Goal: Register for event/course

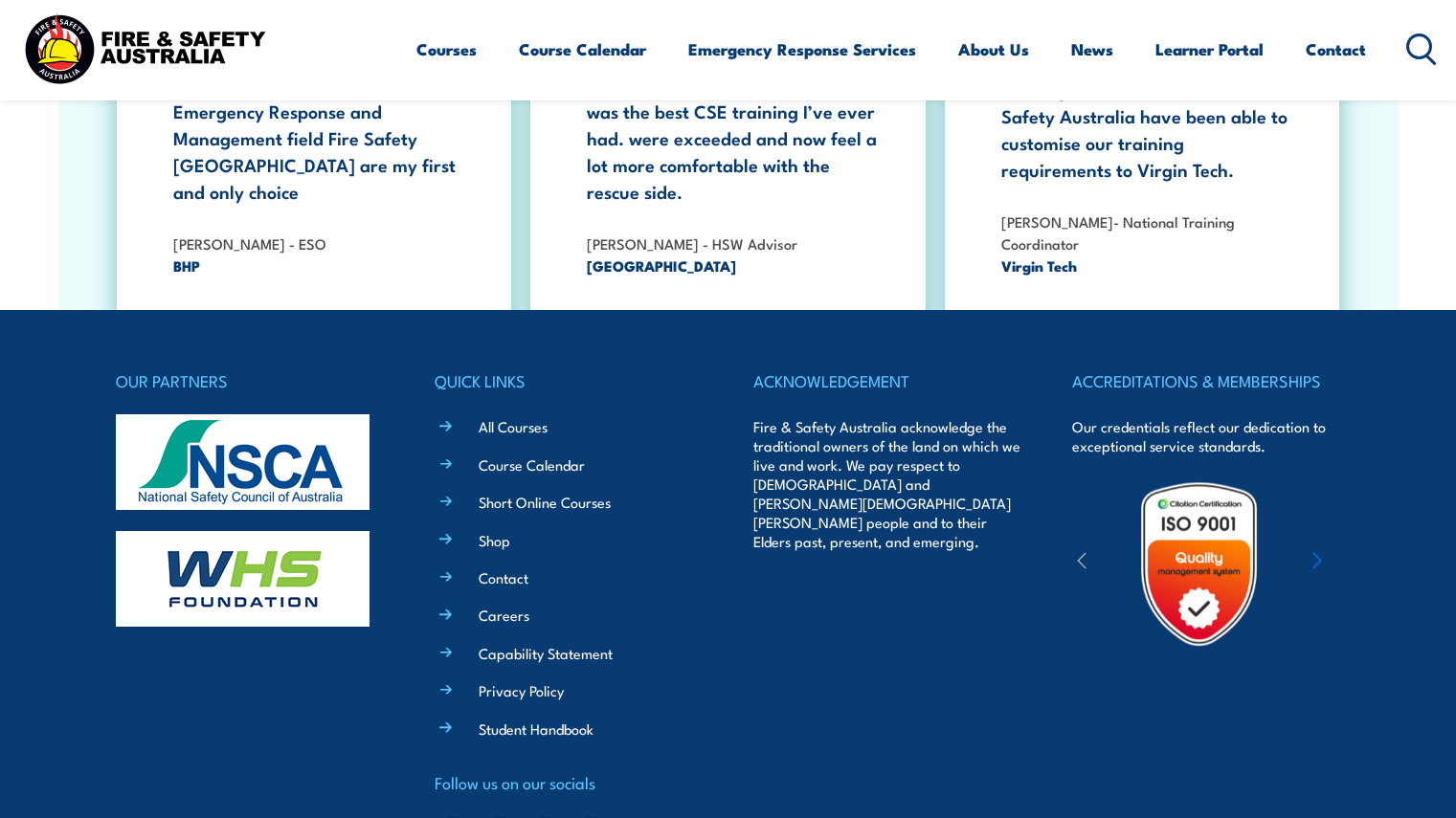
scroll to position [3404, 0]
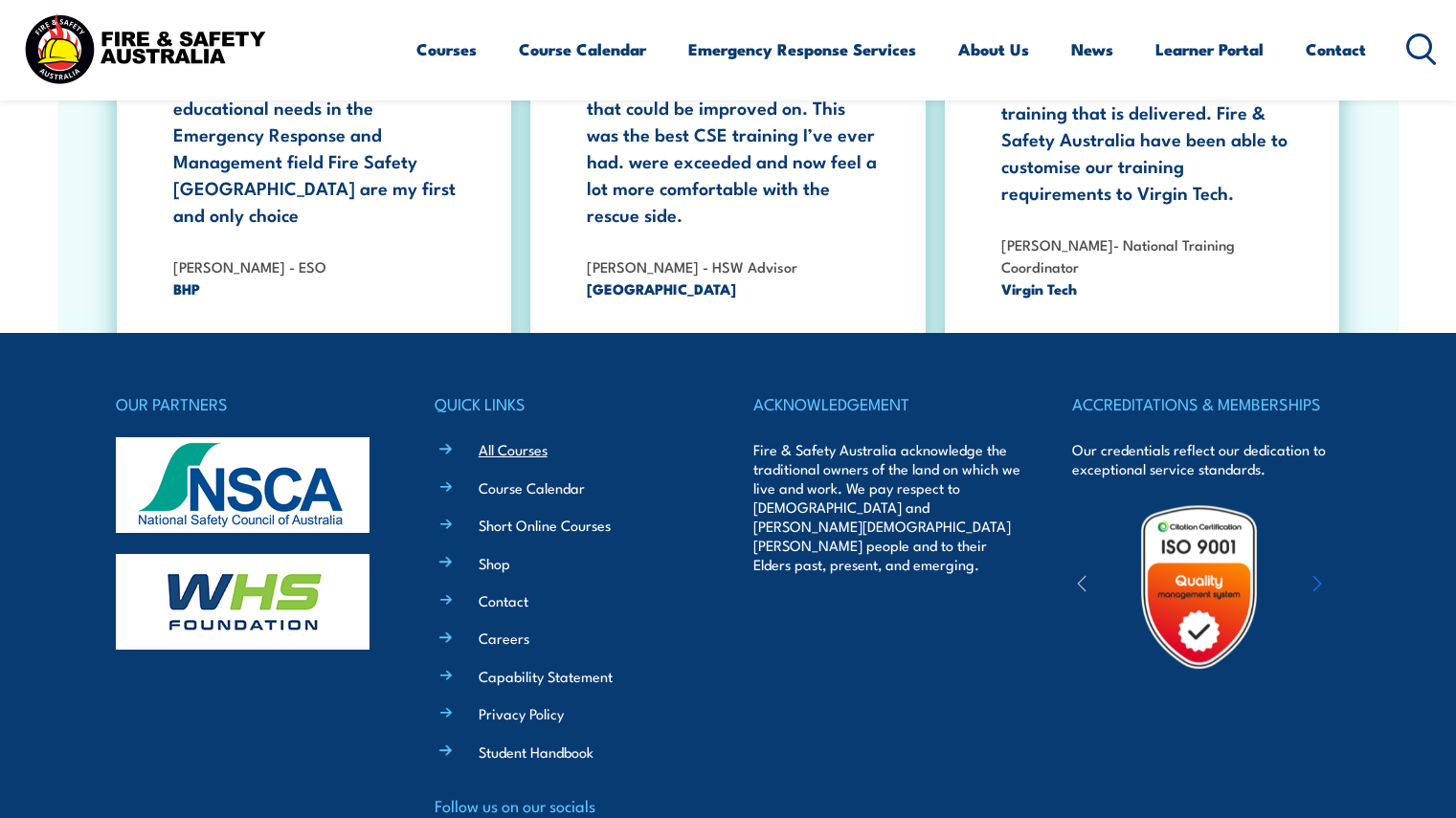
click at [535, 439] on link "All Courses" at bounding box center [513, 449] width 69 height 20
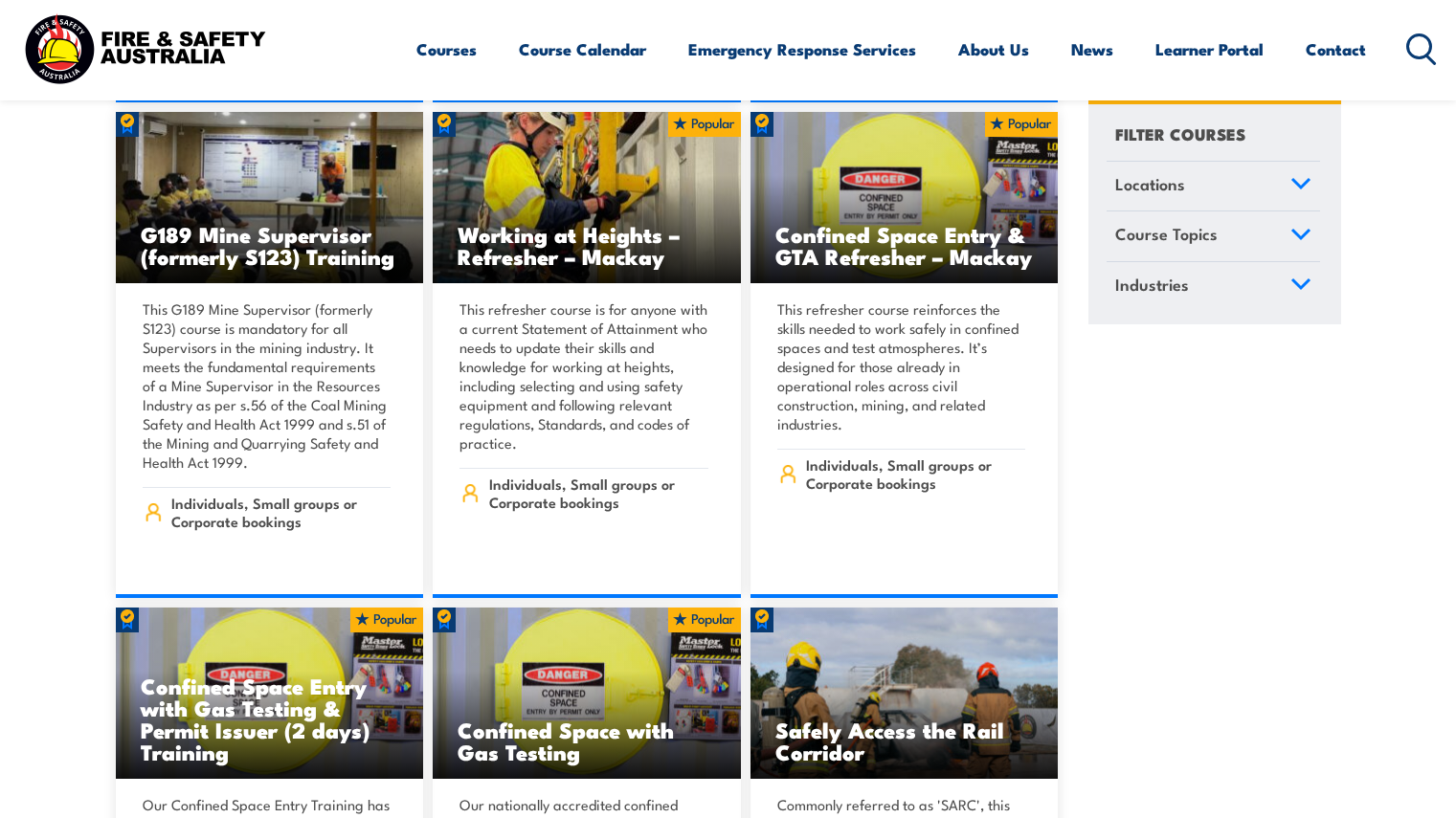
scroll to position [1568, 0]
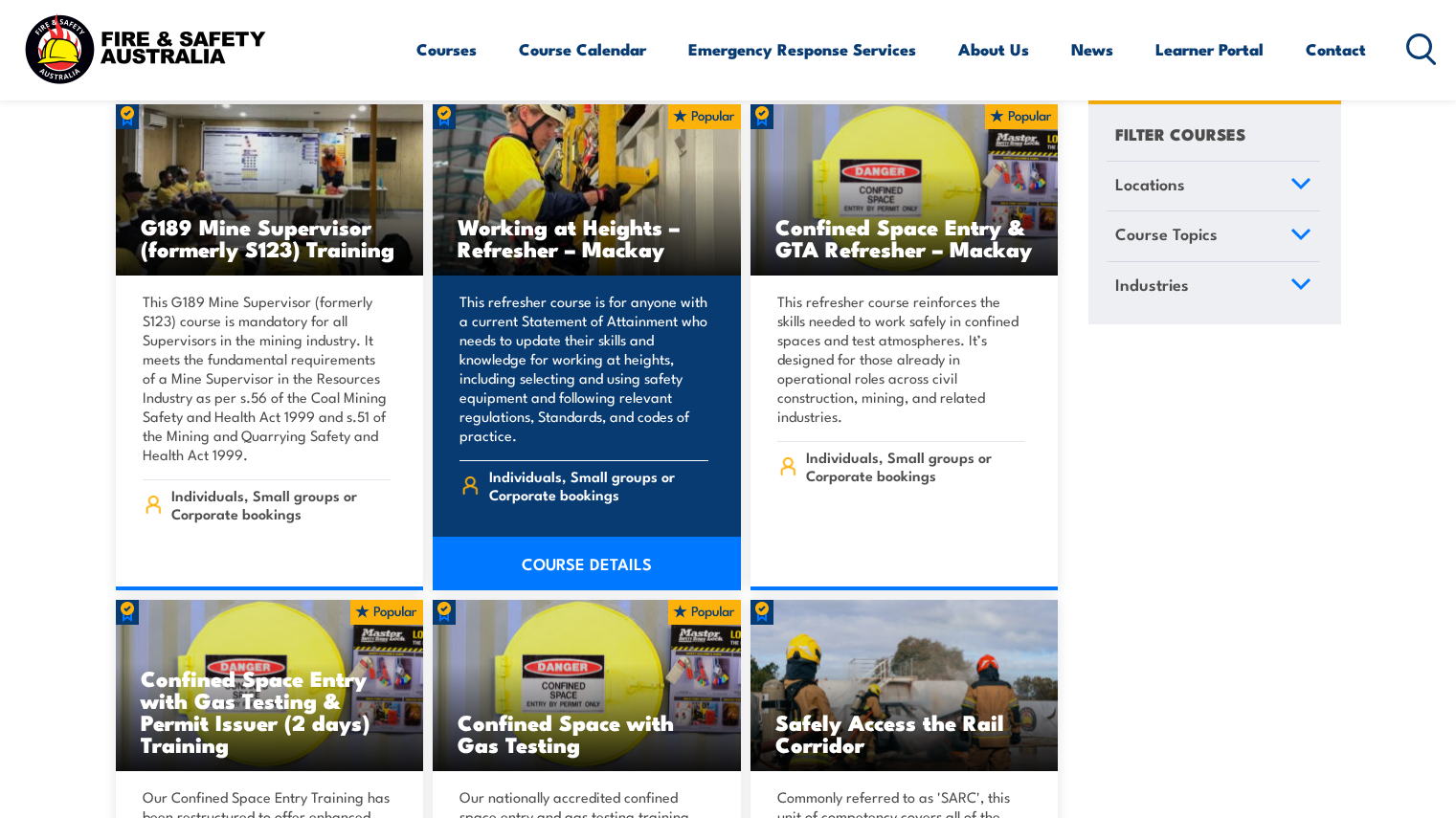
click at [636, 554] on link "COURSE DETAILS" at bounding box center [586, 564] width 308 height 54
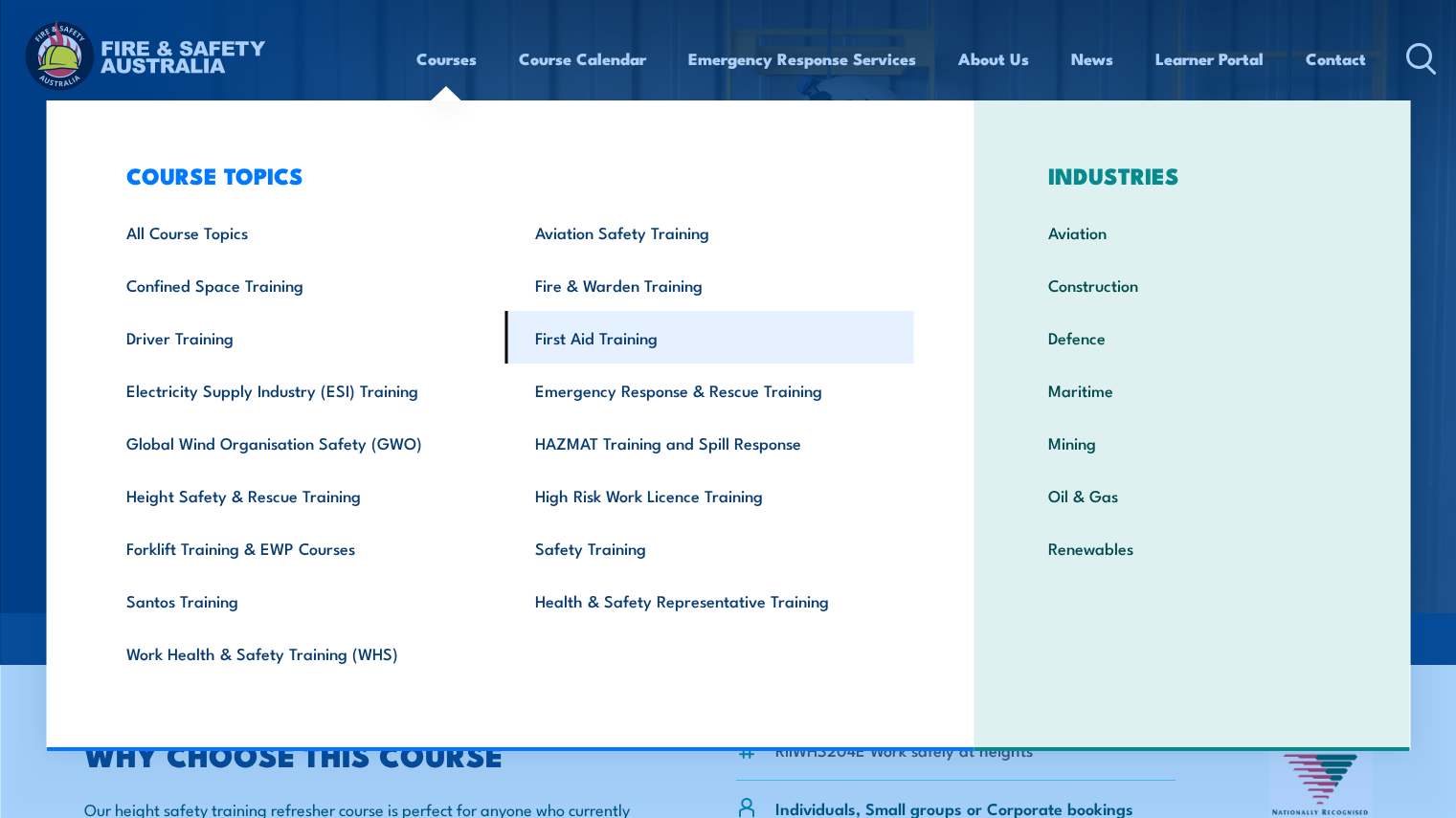
click at [572, 346] on link "First Aid Training" at bounding box center [709, 337] width 408 height 53
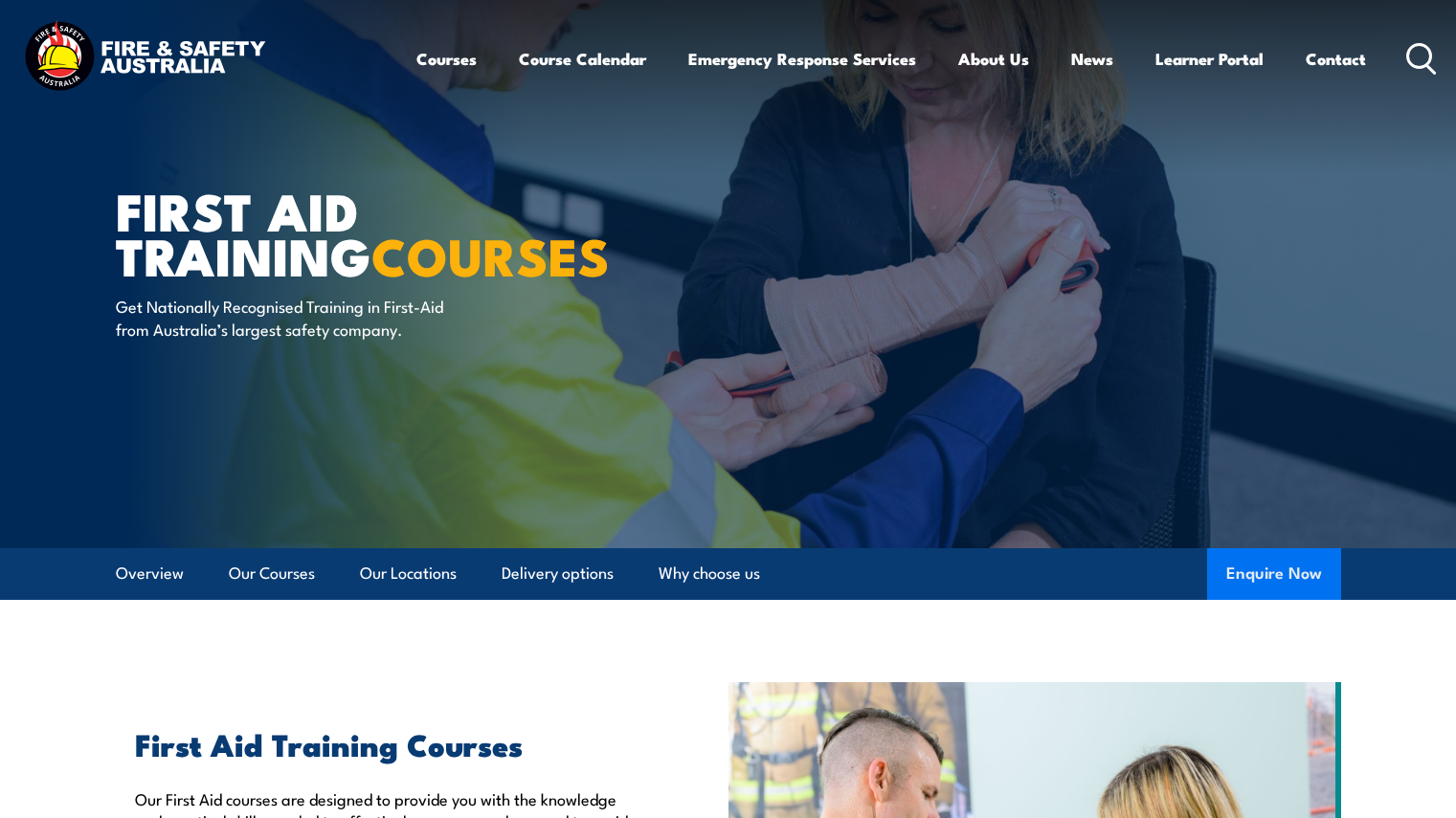
click at [1262, 580] on button "Enquire Now" at bounding box center [1274, 575] width 134 height 52
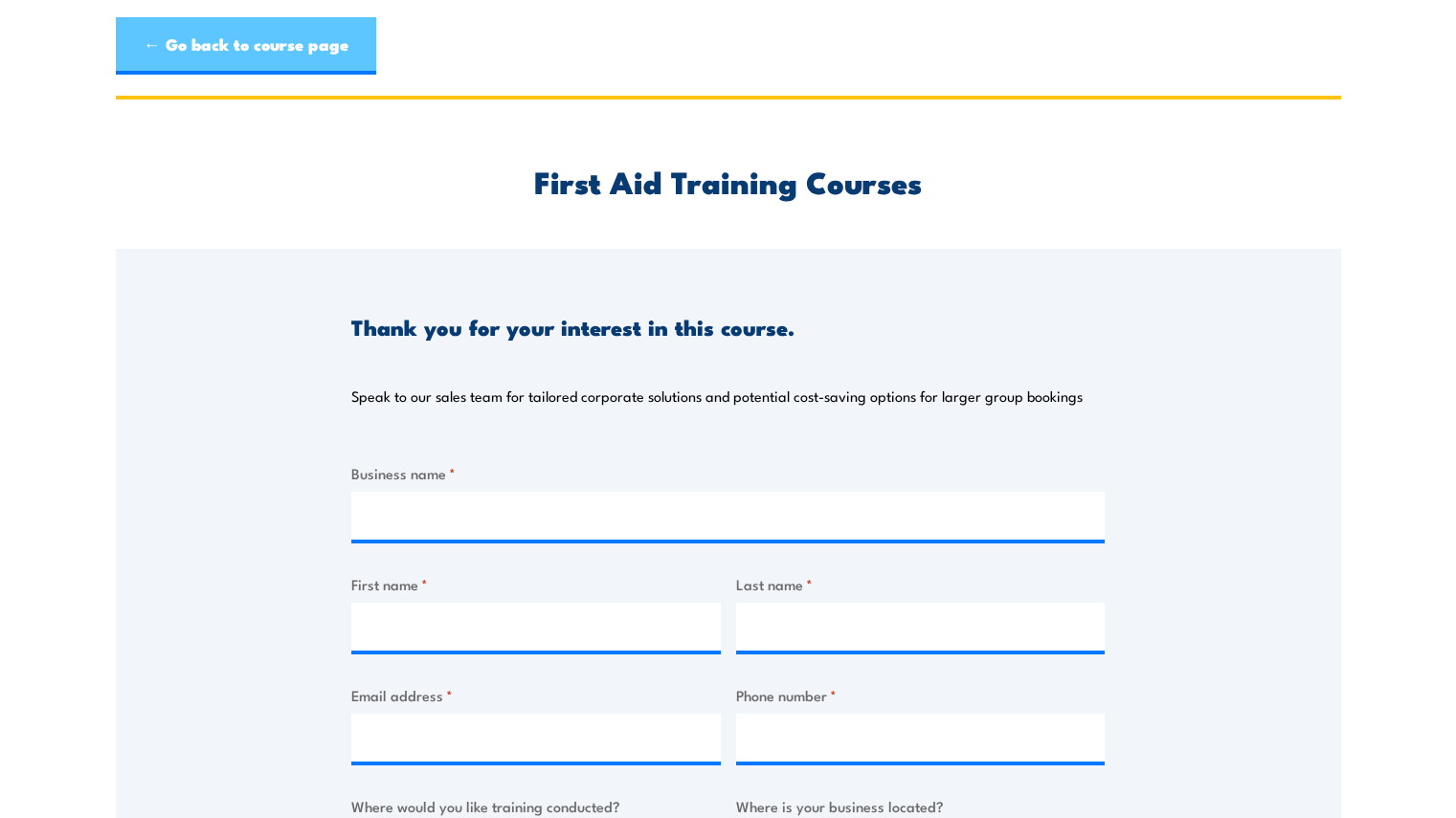
click at [198, 37] on link "← Go back to course page" at bounding box center [246, 45] width 261 height 57
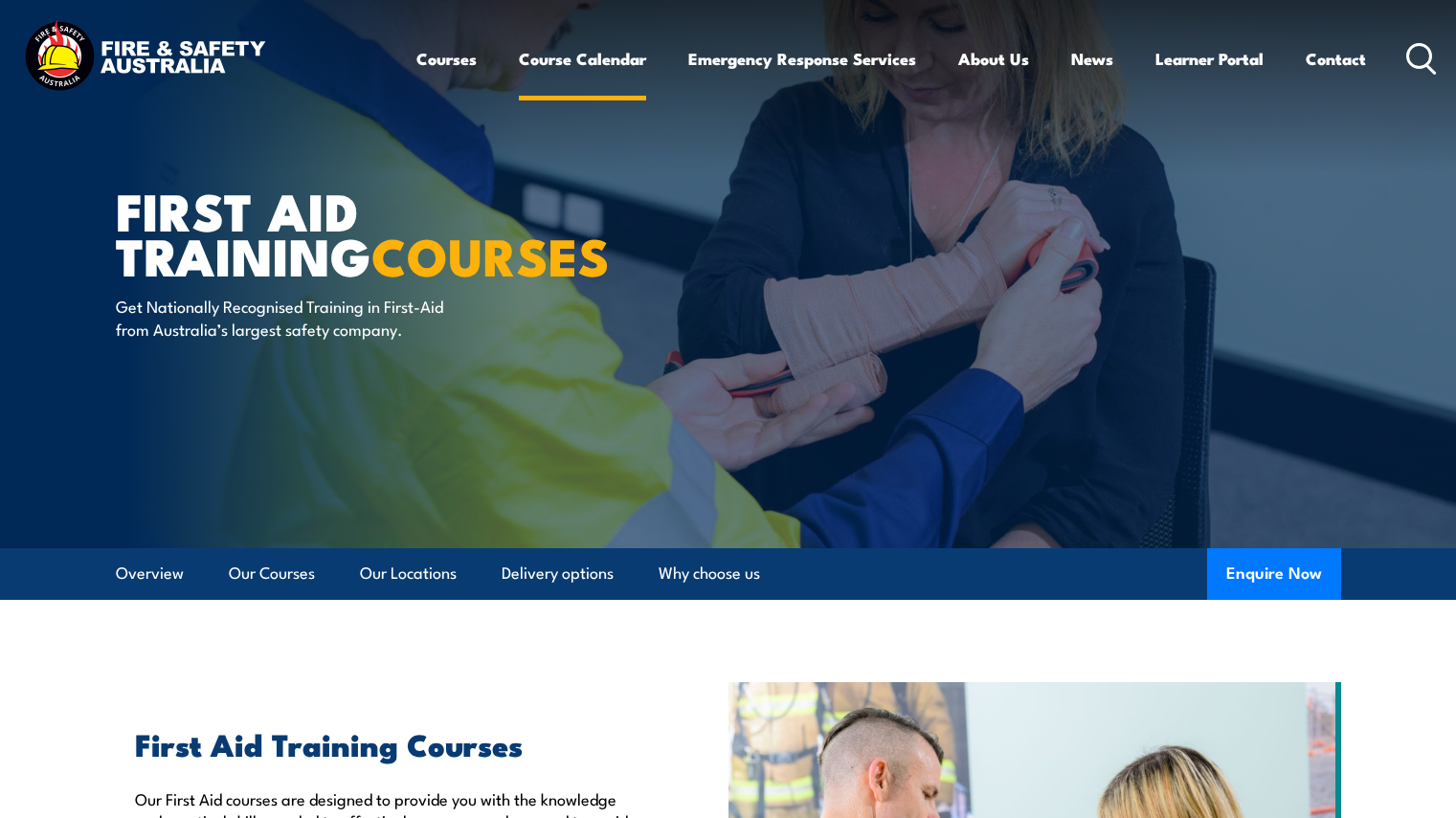
click at [546, 52] on link "Course Calendar" at bounding box center [582, 59] width 127 height 51
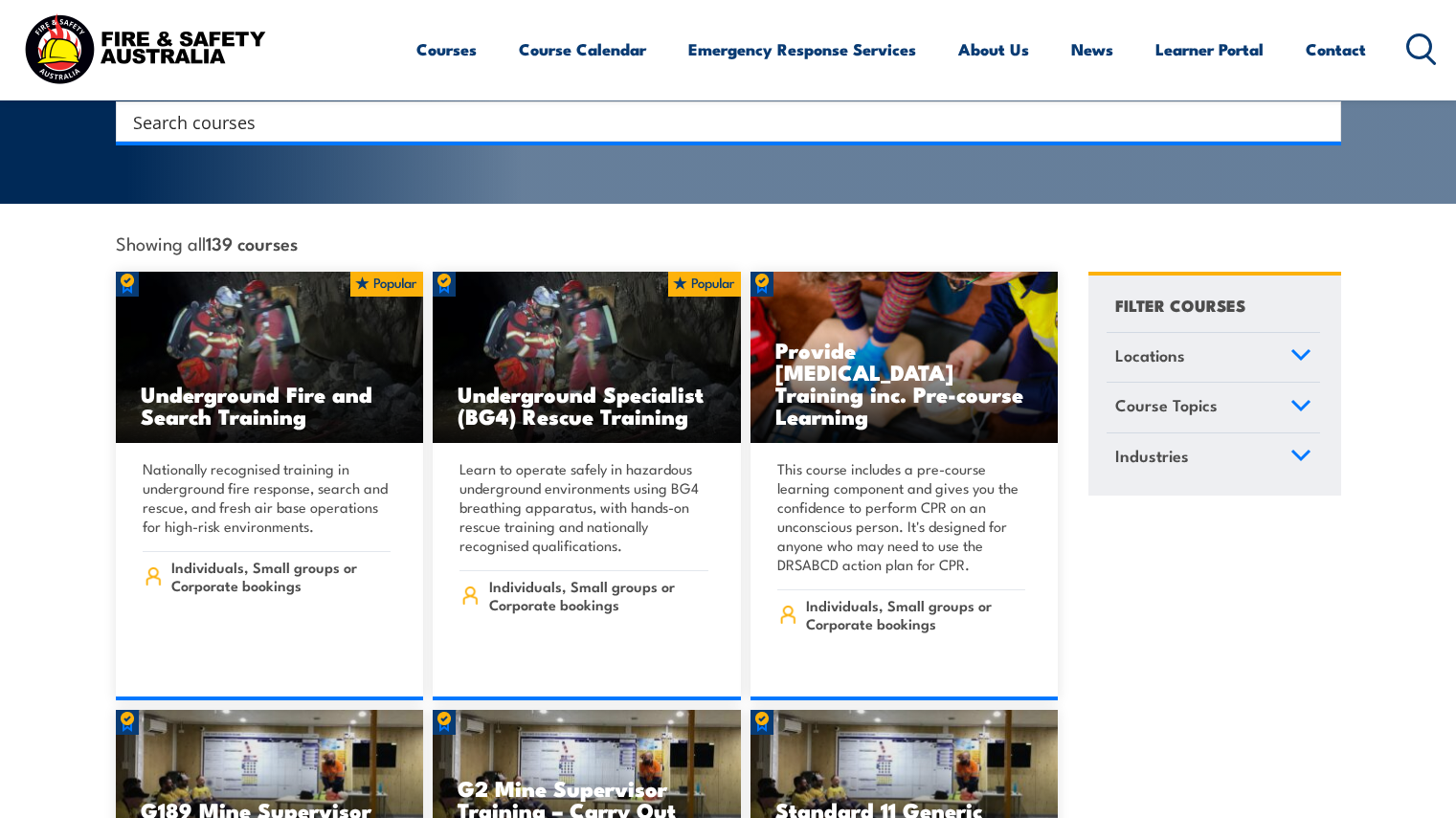
click at [1167, 454] on link "Industries" at bounding box center [1213, 459] width 213 height 50
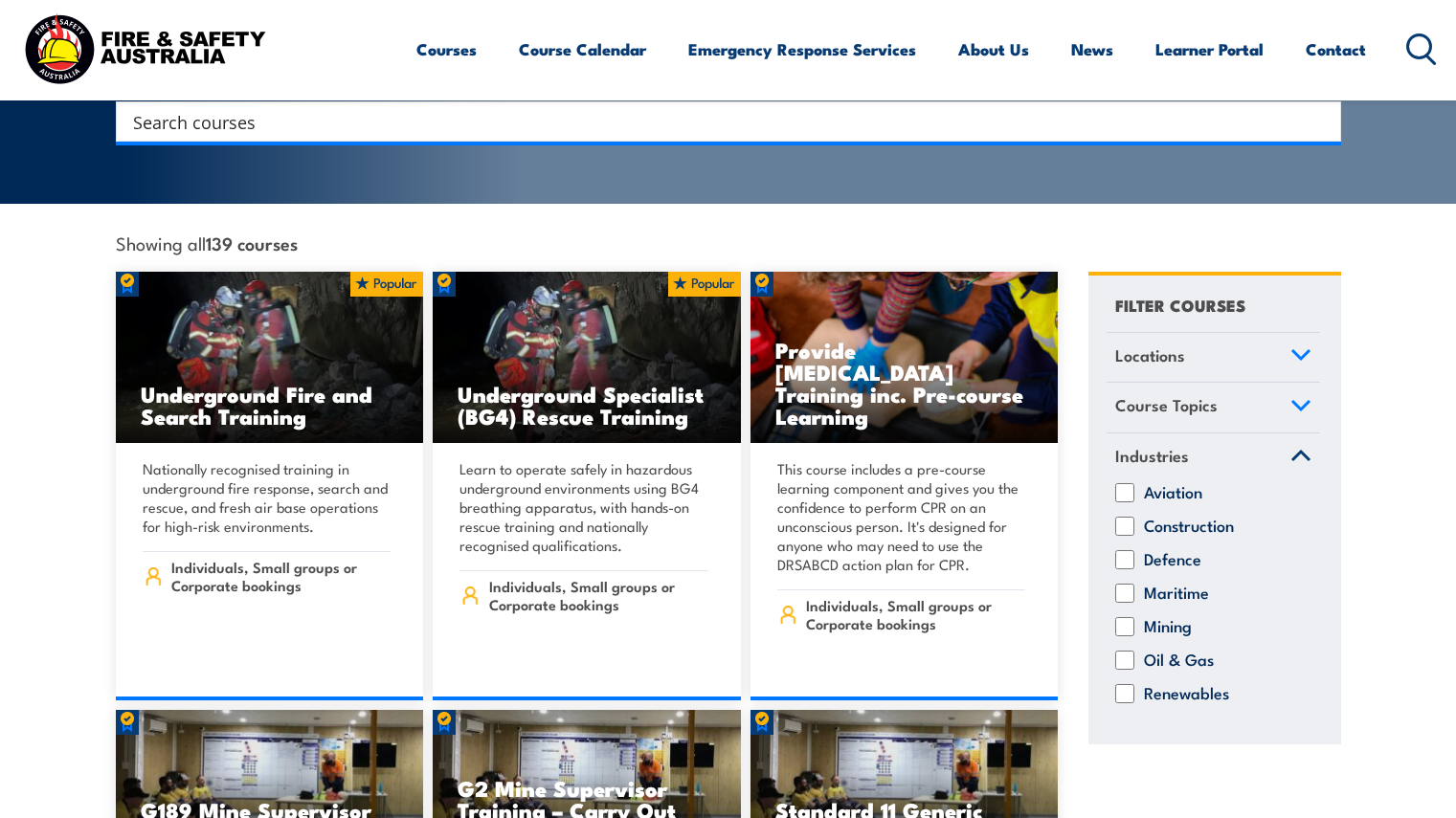
click at [1173, 402] on link "Course Topics" at bounding box center [1213, 408] width 213 height 50
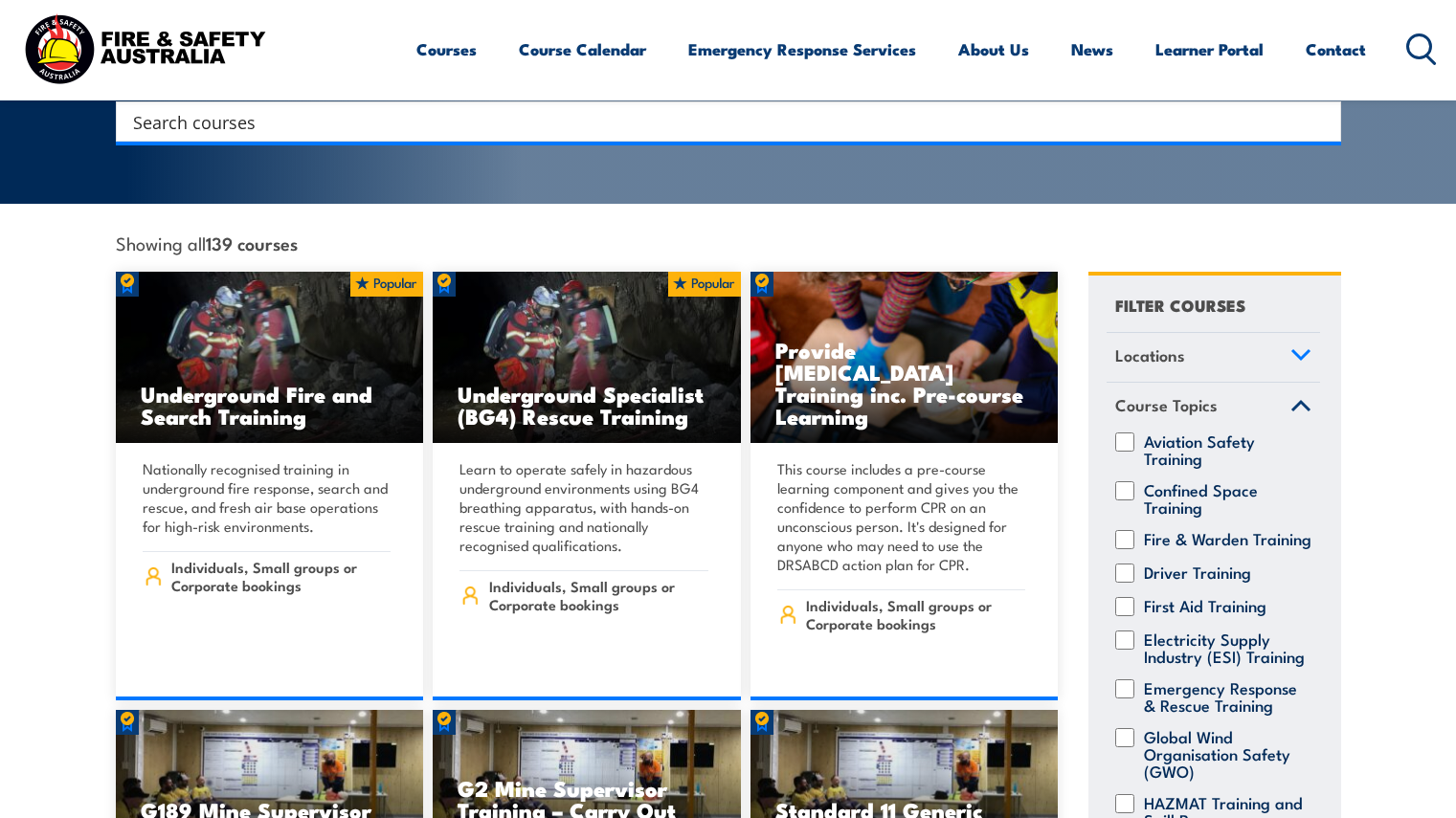
click at [1157, 343] on span "Locations" at bounding box center [1150, 355] width 70 height 26
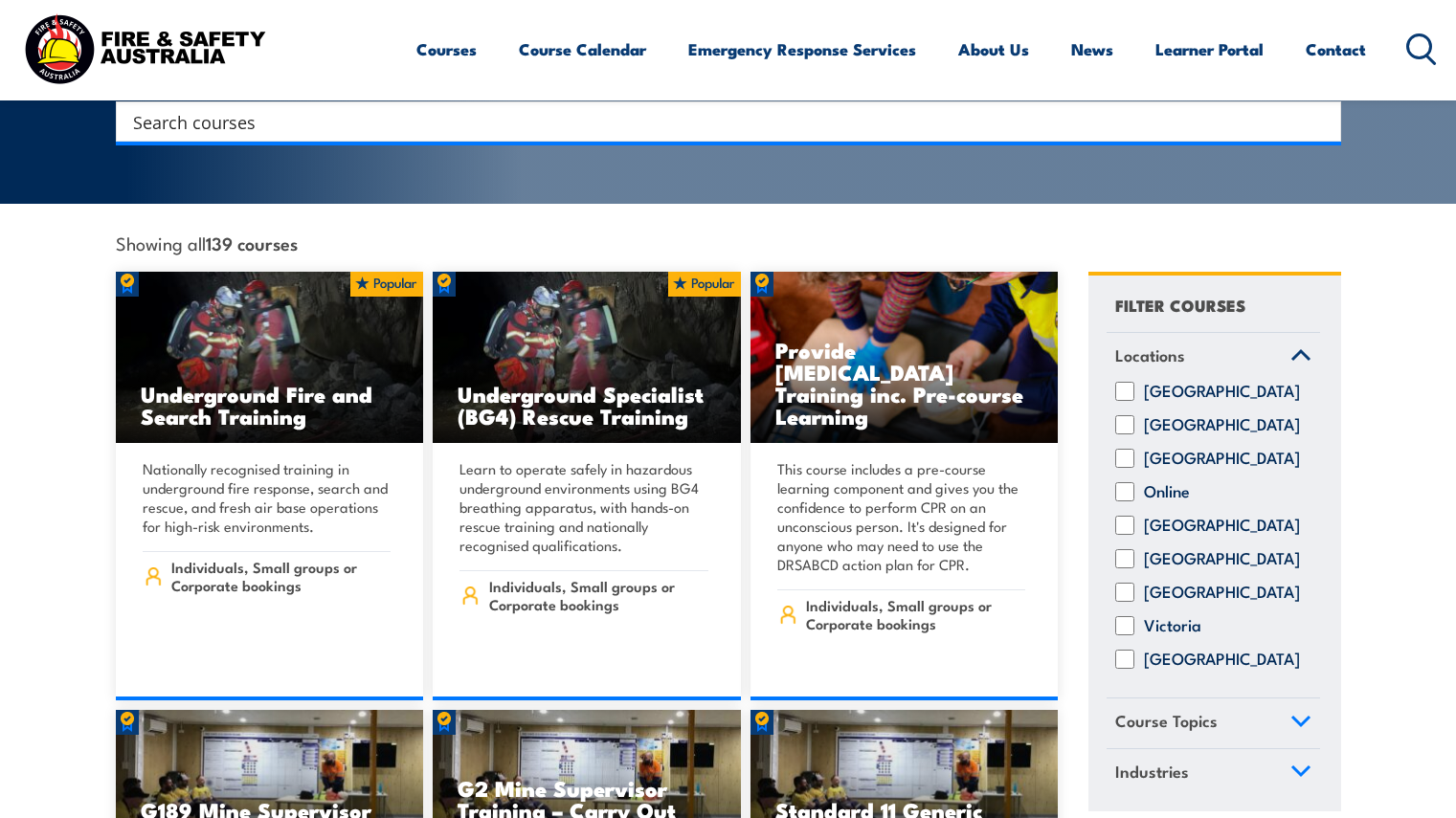
click at [1117, 622] on input "Victoria" at bounding box center [1125, 626] width 19 height 19
checkbox input "true"
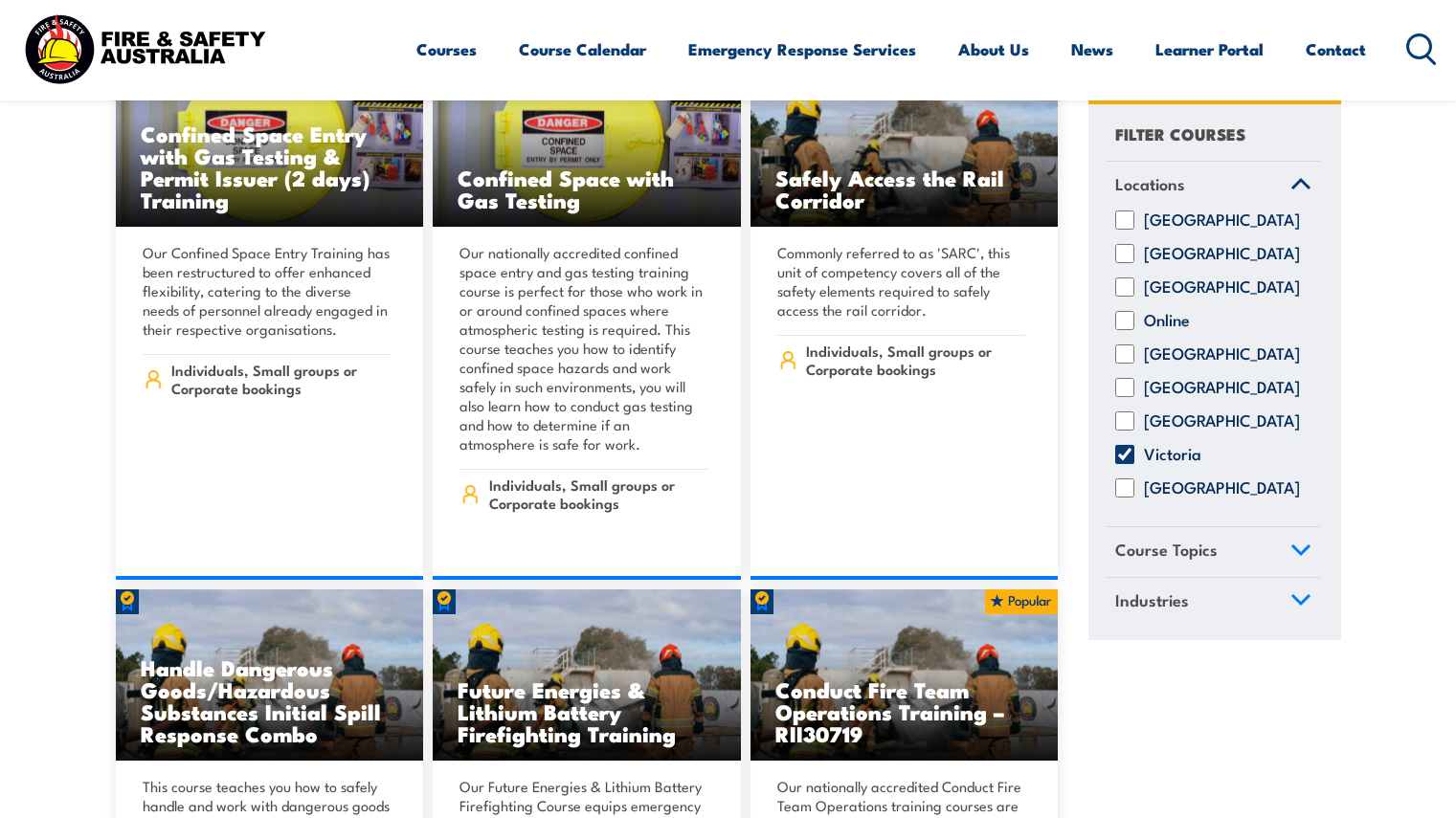
scroll to position [1368, 0]
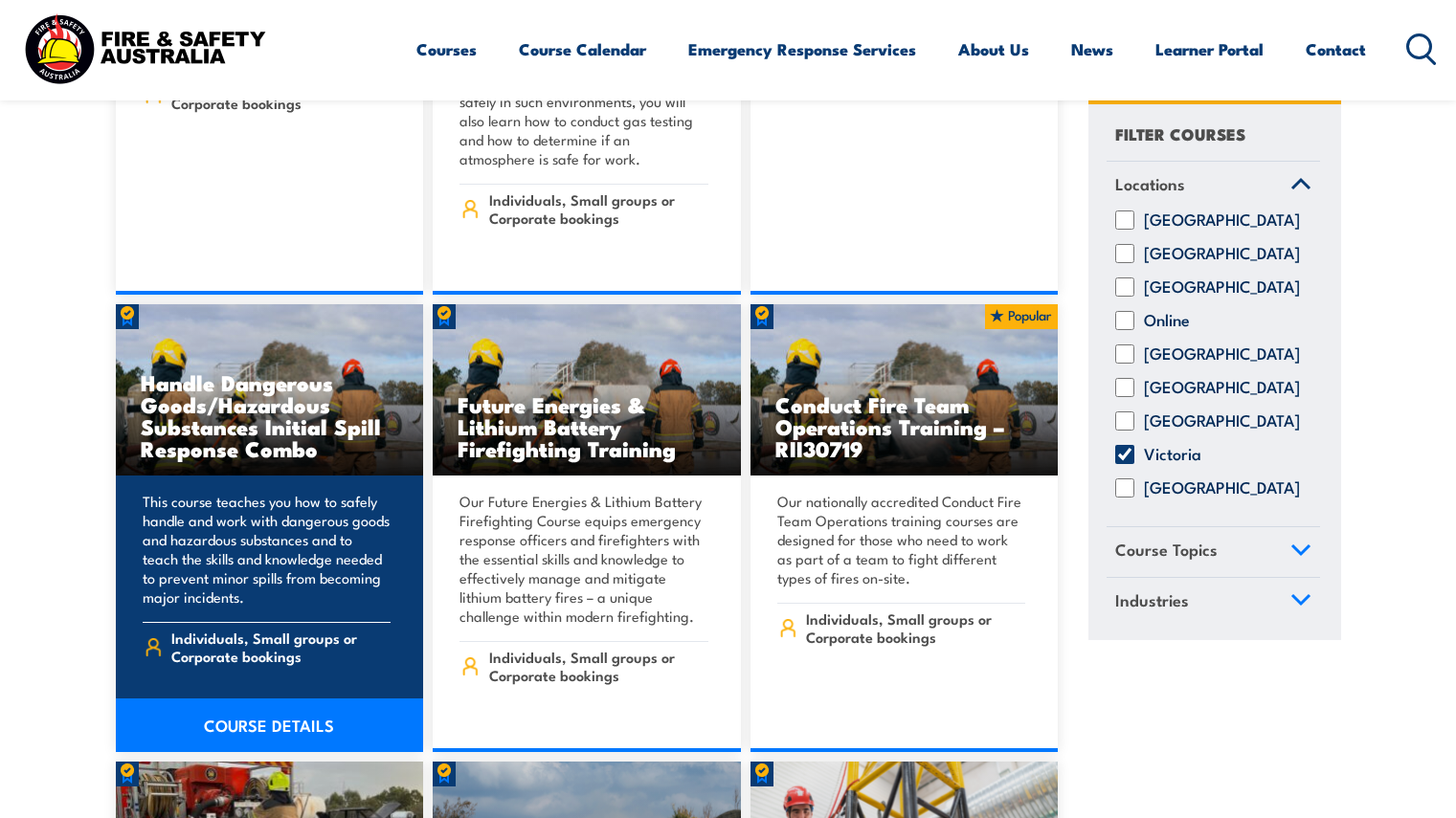
click at [315, 587] on div "This course teaches you how to safely handle and work with dangerous goods and …" at bounding box center [269, 605] width 308 height 257
click at [316, 708] on link "COURSE DETAILS" at bounding box center [269, 726] width 308 height 54
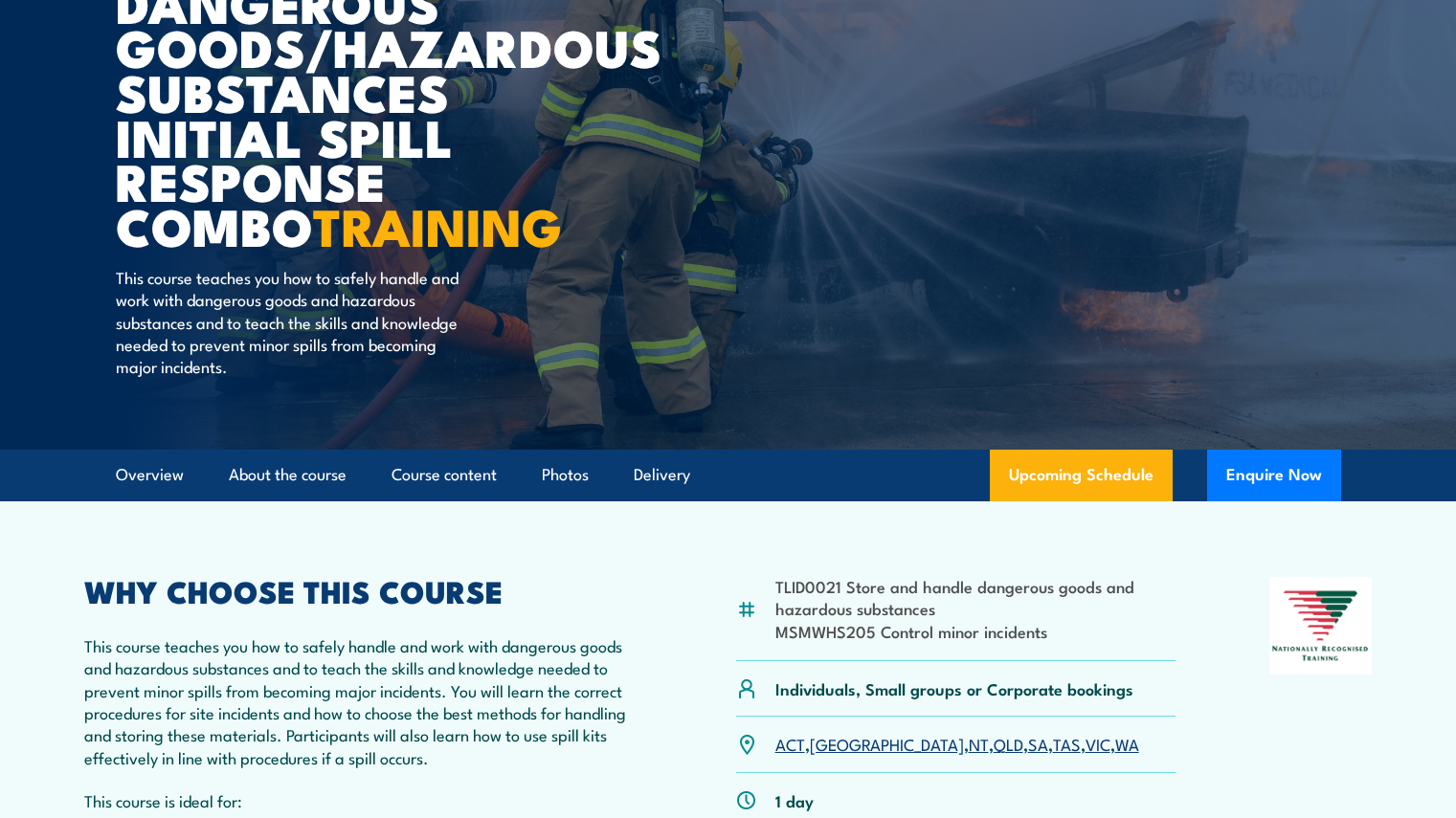
scroll to position [276, 0]
click at [400, 491] on link "Course content" at bounding box center [443, 474] width 105 height 51
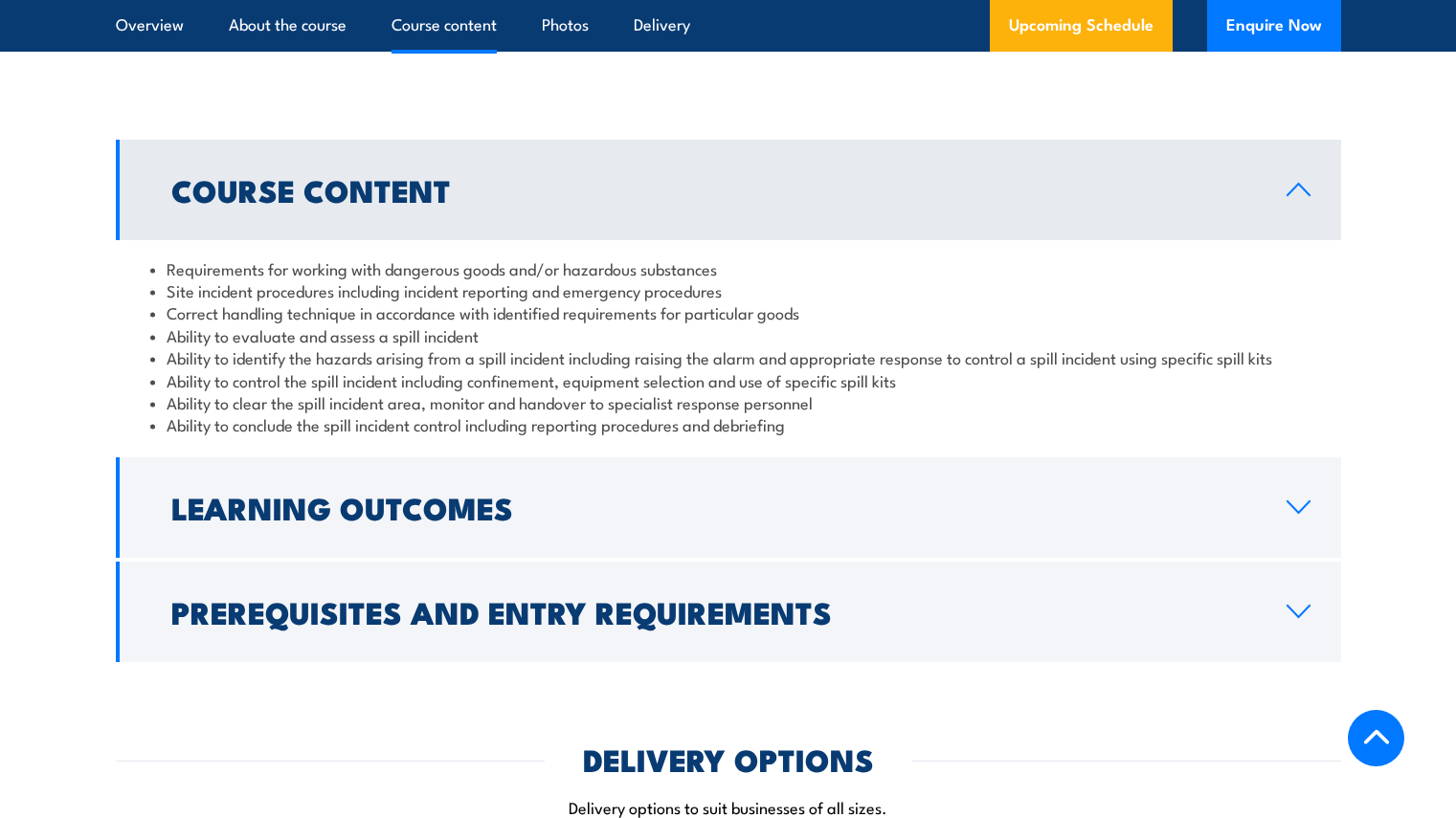
scroll to position [1929, 0]
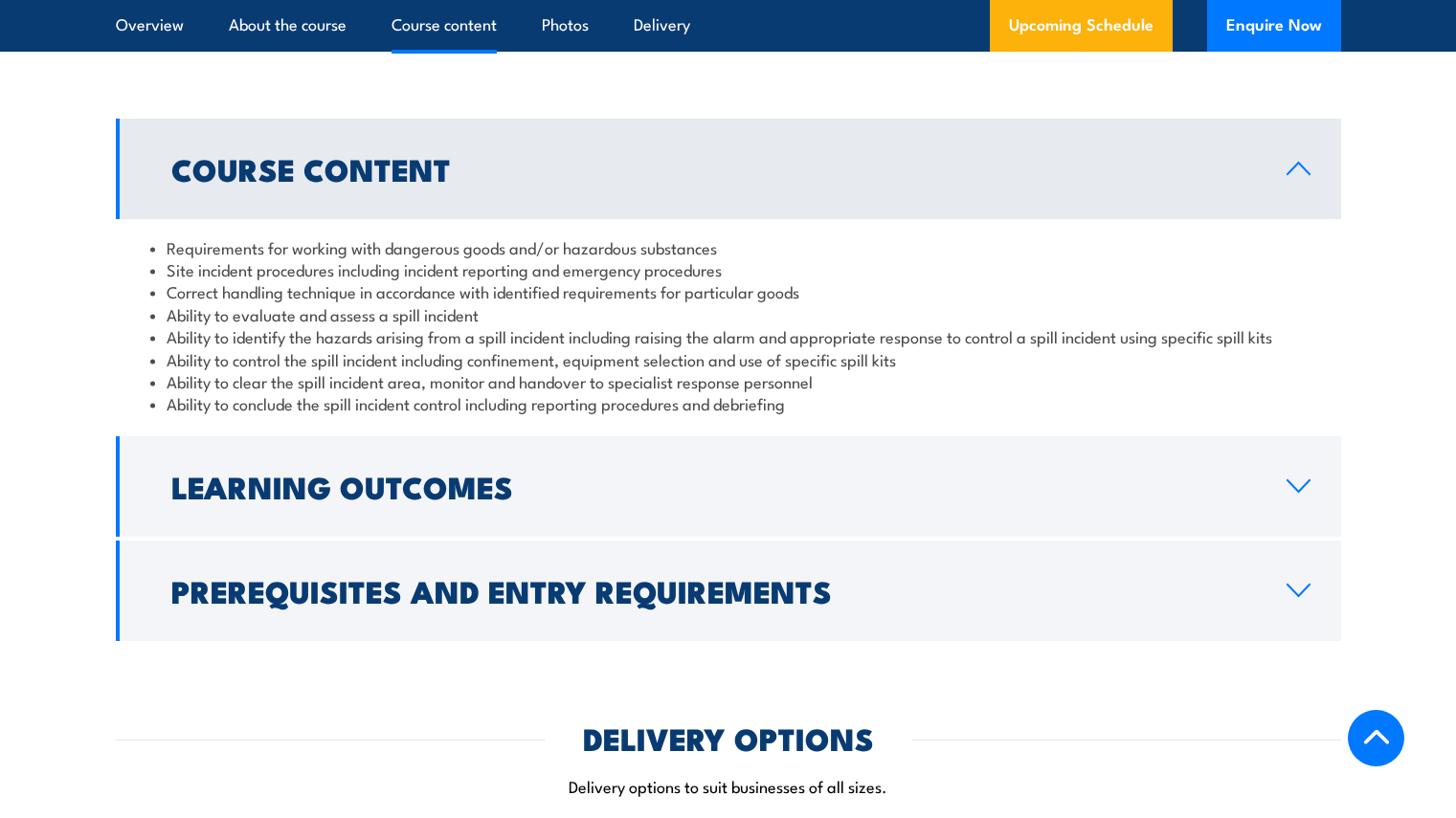
click at [400, 491] on h2 "Learning Outcomes" at bounding box center [713, 487] width 1084 height 27
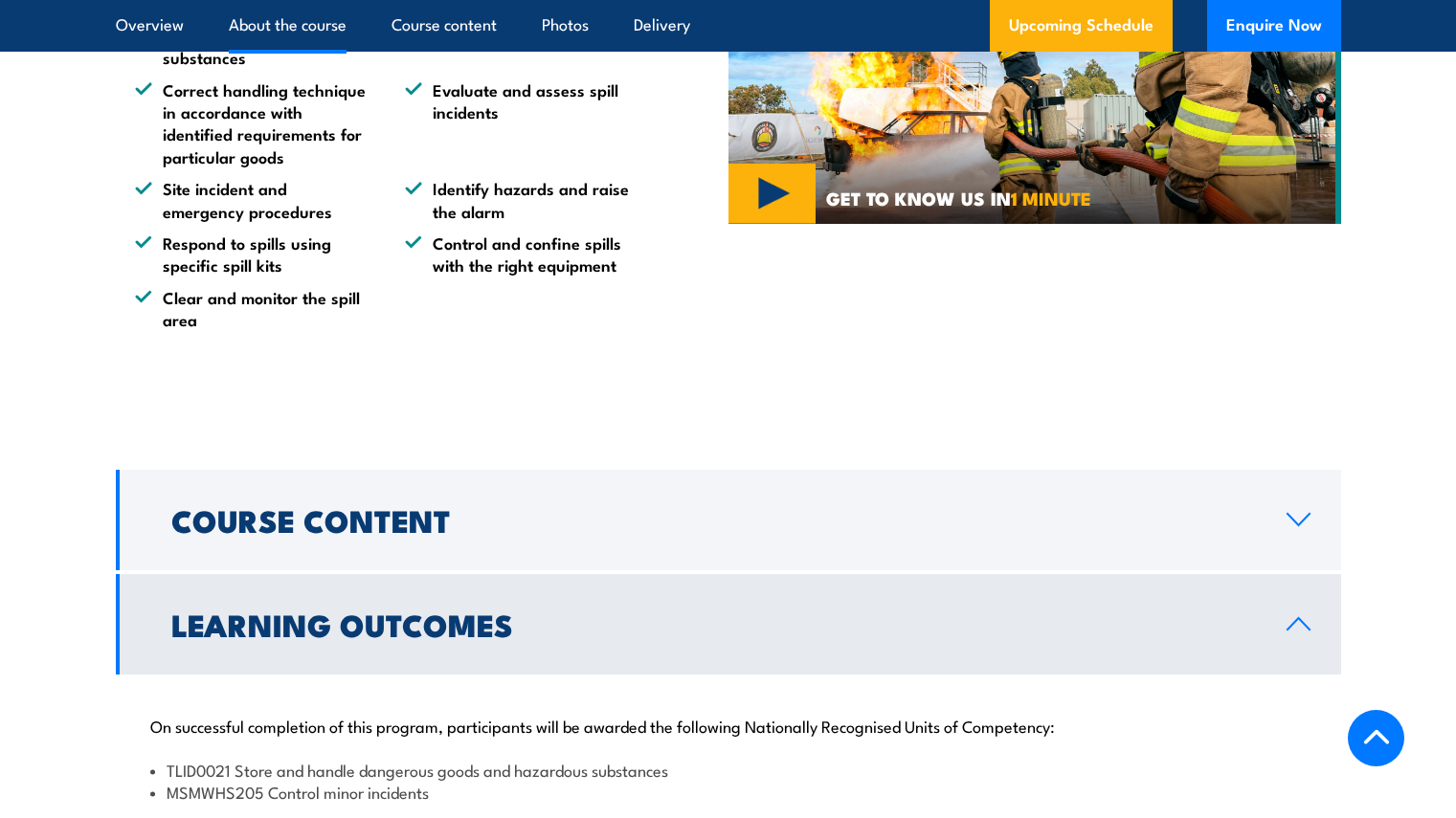
scroll to position [1577, 0]
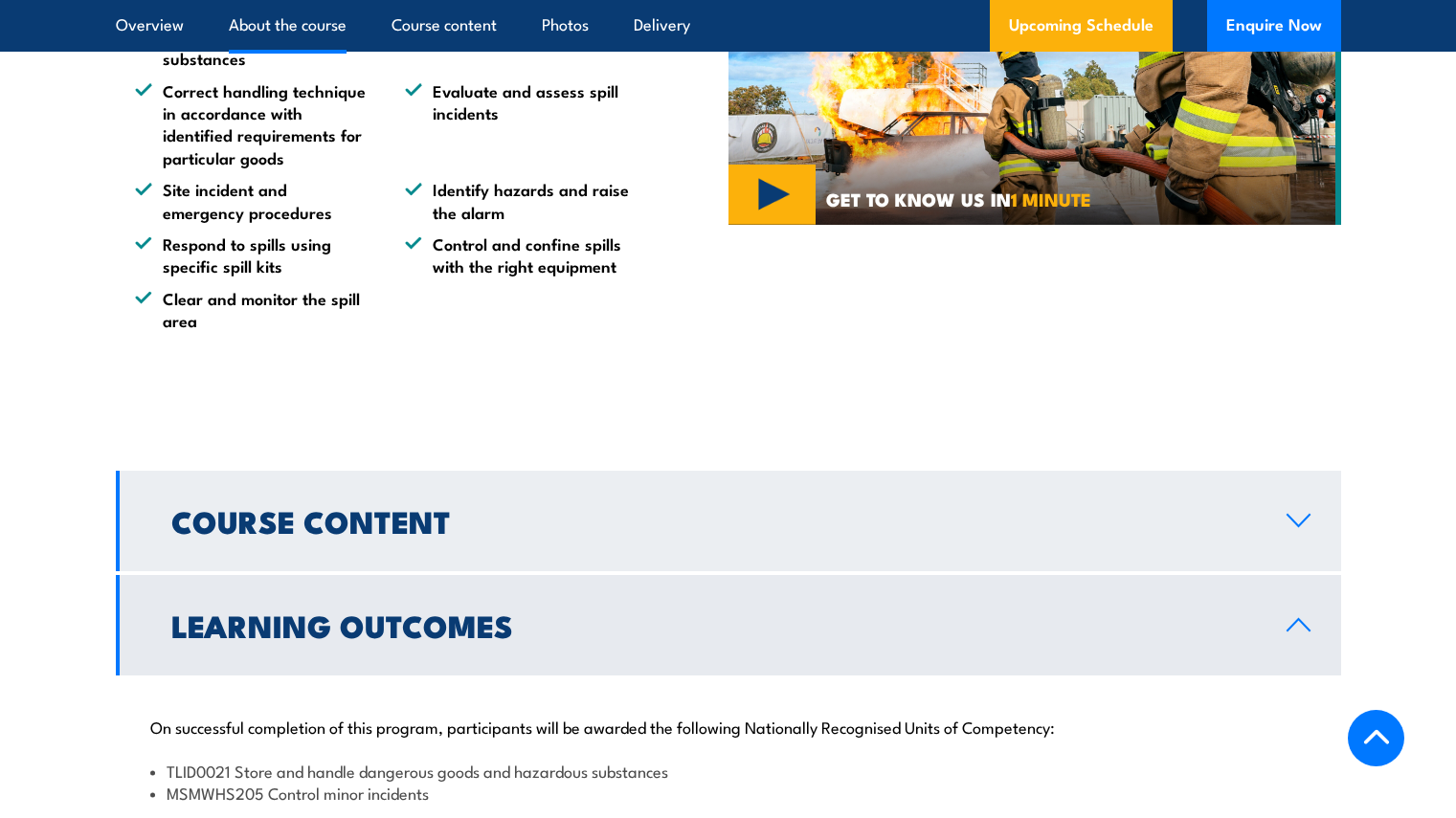
click at [309, 551] on link "Course Content" at bounding box center [728, 522] width 1225 height 100
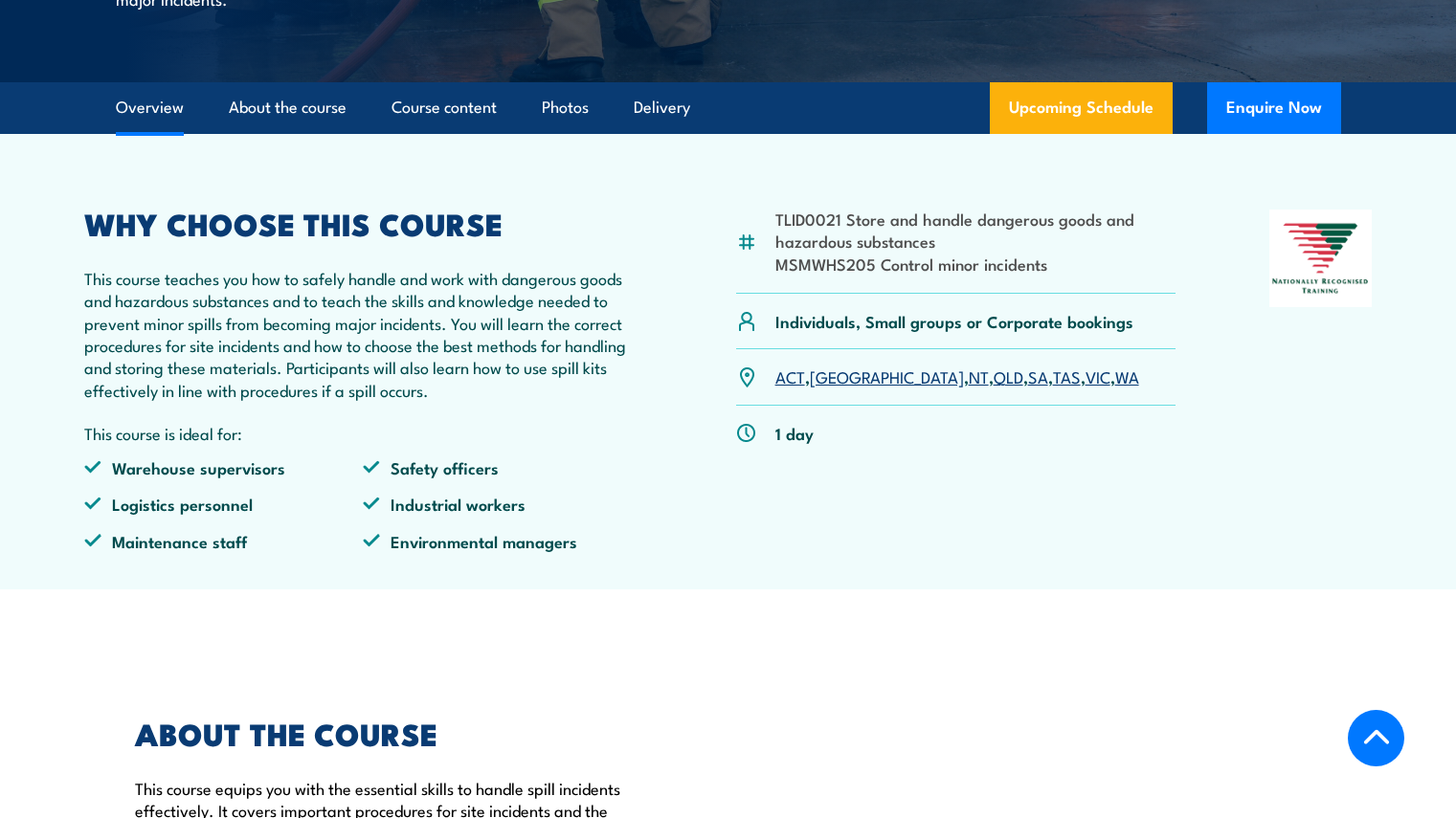
scroll to position [323, 0]
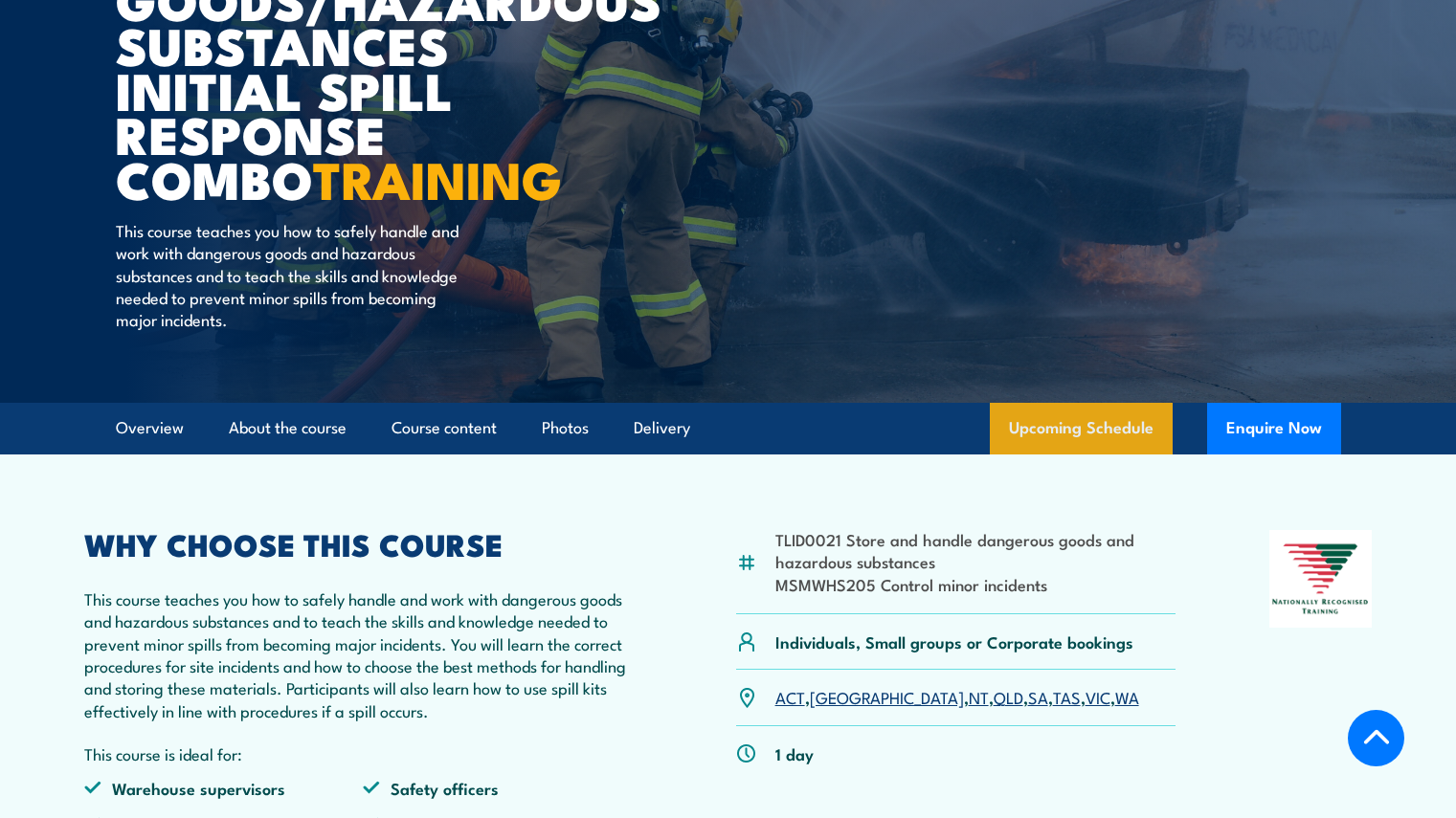
click at [1078, 416] on link "Upcoming Schedule" at bounding box center [1080, 429] width 182 height 52
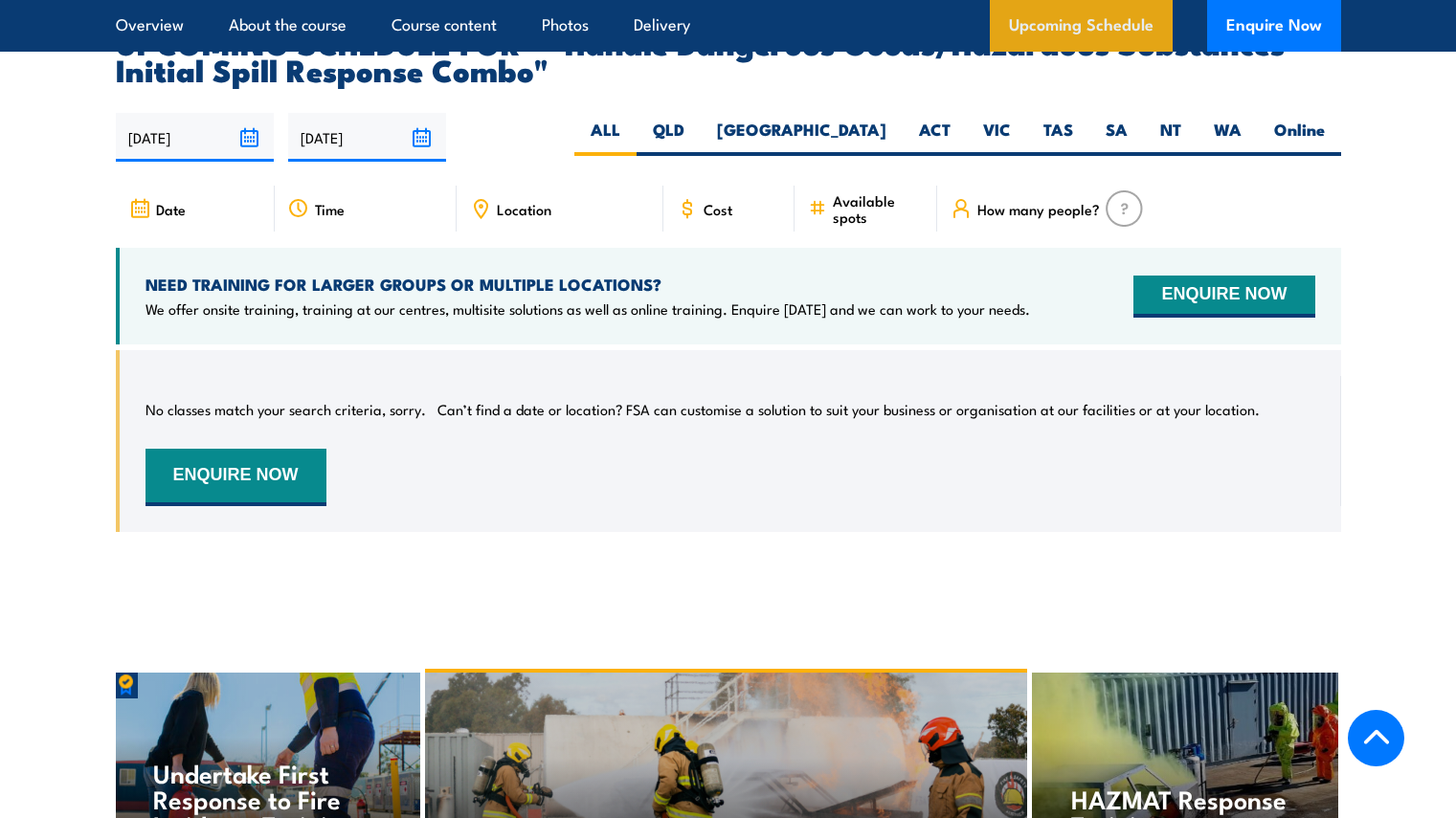
scroll to position [3259, 0]
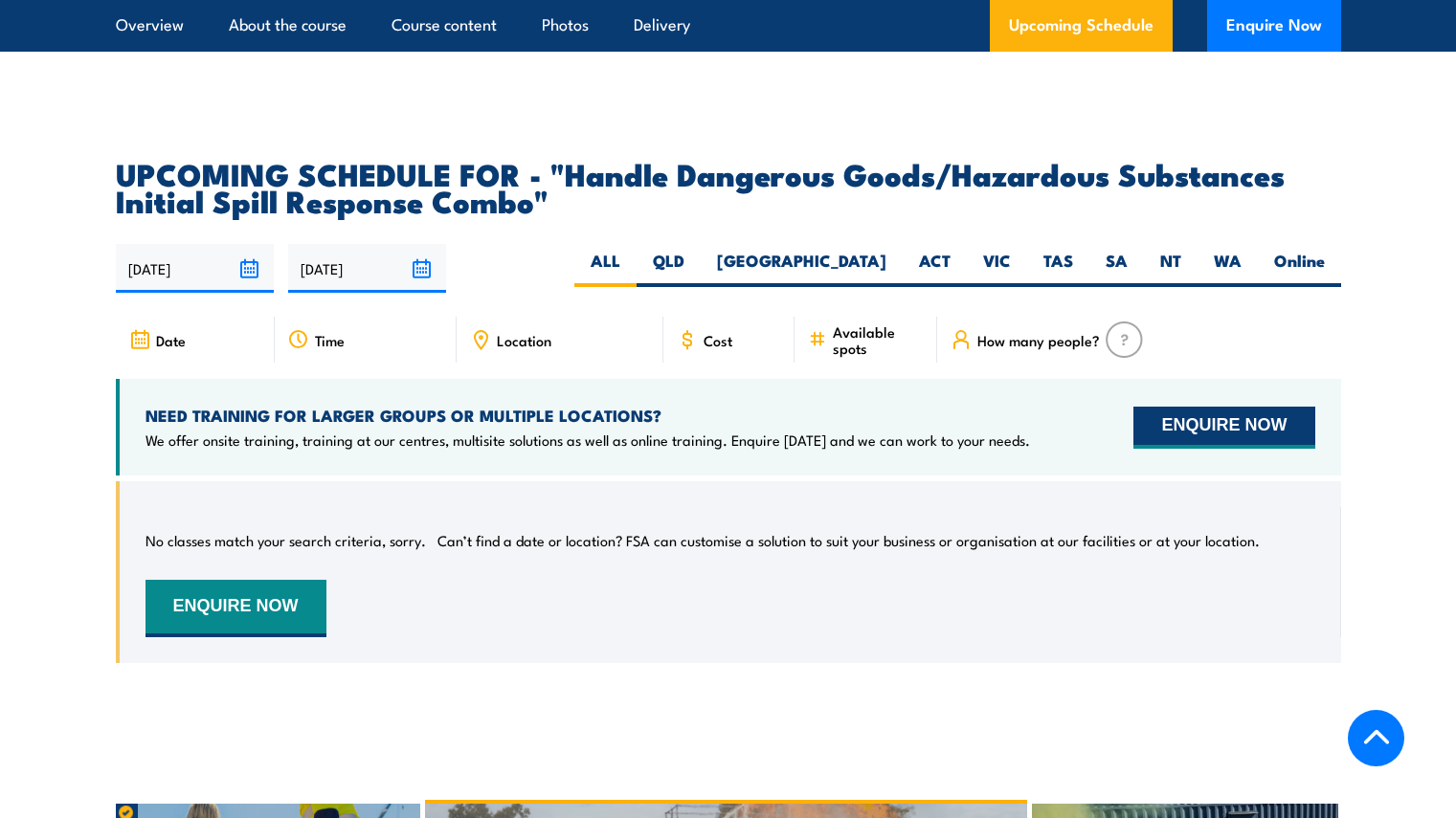
click at [1253, 407] on button "ENQUIRE NOW" at bounding box center [1223, 428] width 181 height 42
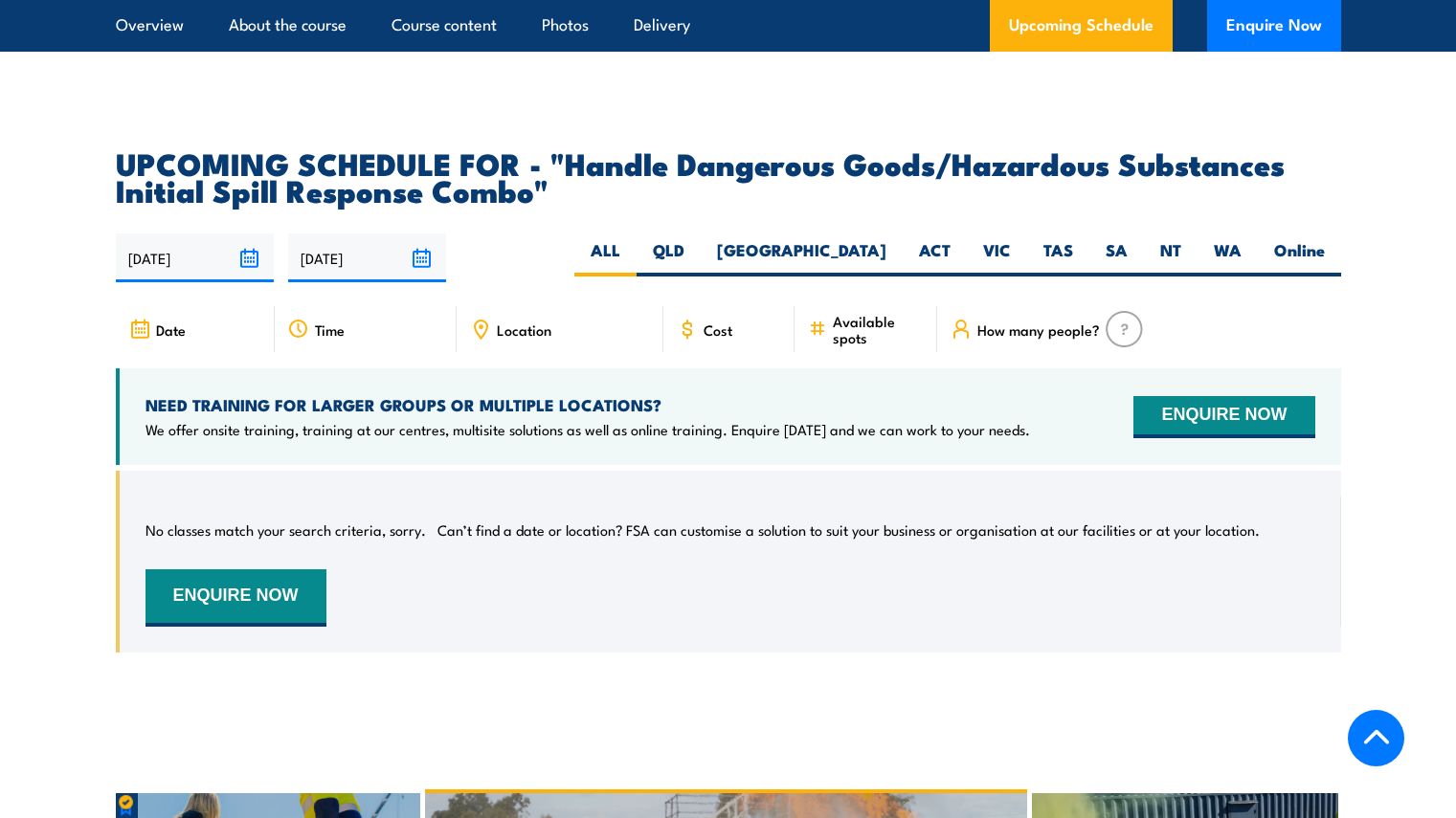
scroll to position [3259, 0]
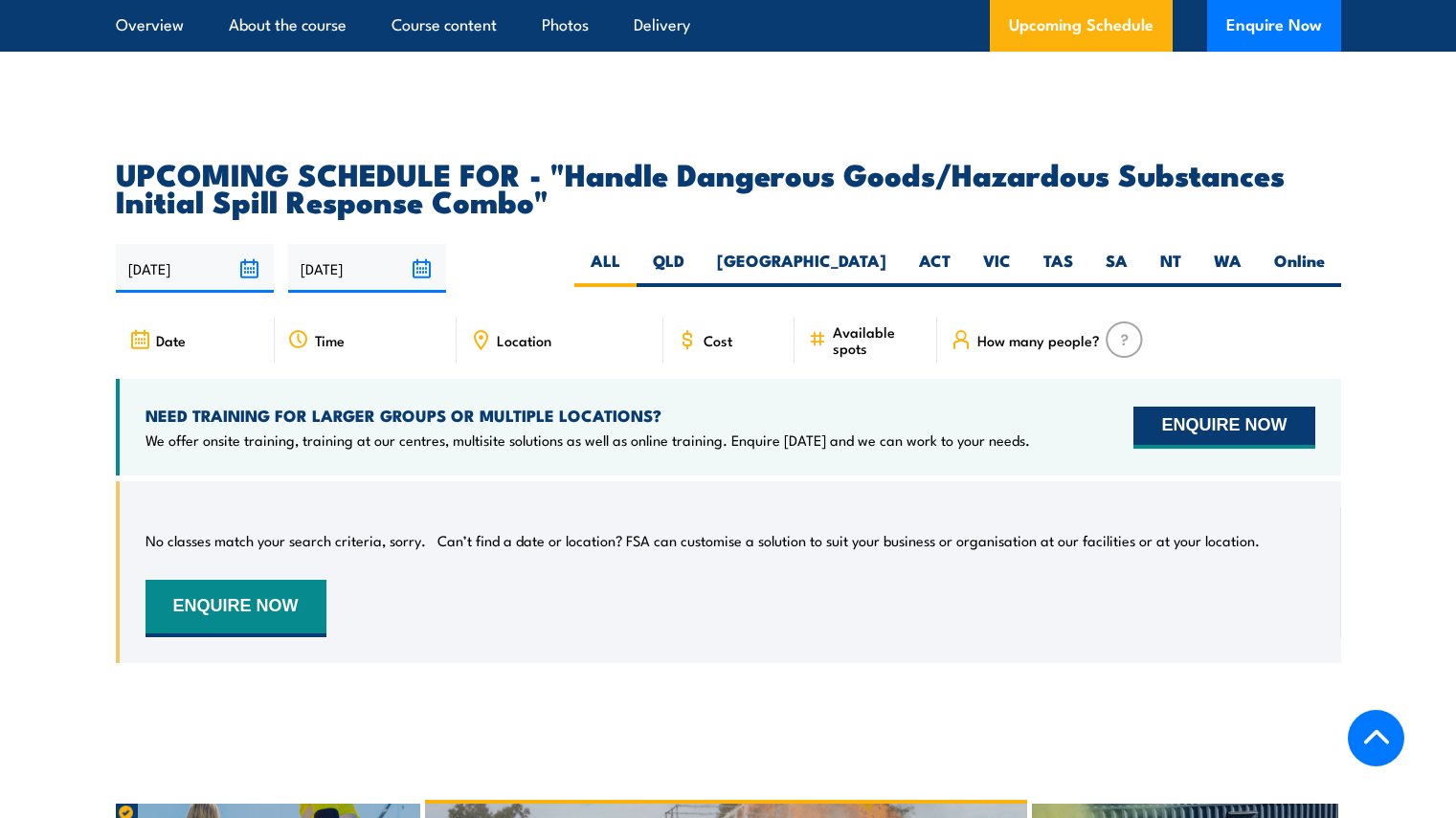
click at [1162, 407] on button "ENQUIRE NOW" at bounding box center [1223, 428] width 181 height 42
